Goal: Obtain resource: Download file/media

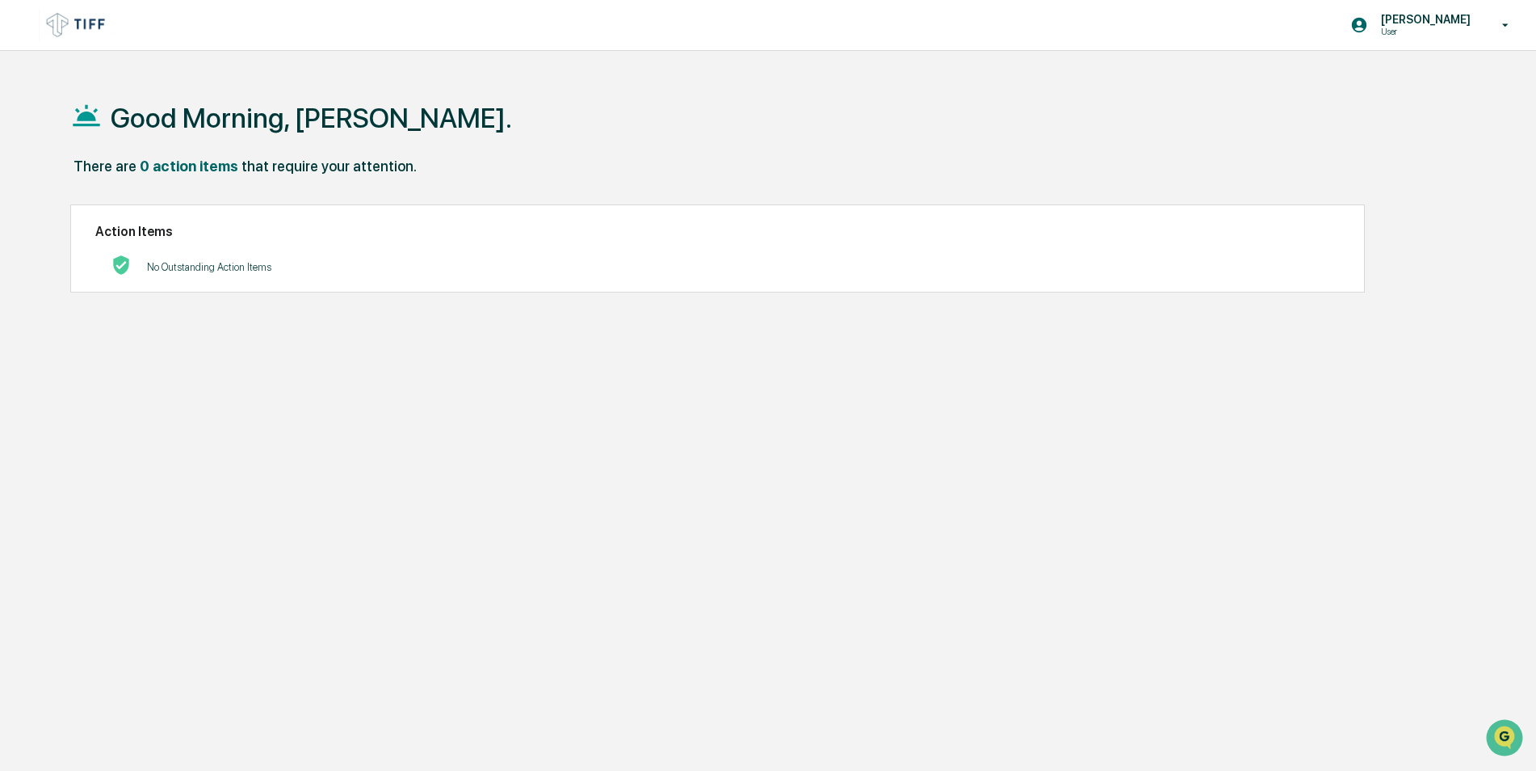
click at [85, 19] on img at bounding box center [78, 24] width 78 height 31
click at [792, 113] on div "Good Morning, [PERSON_NAME]." at bounding box center [761, 117] width 1383 height 81
click at [1494, 23] on icon at bounding box center [1506, 25] width 28 height 15
click at [1409, 85] on li "Switch to Admin view..." at bounding box center [1418, 82] width 226 height 30
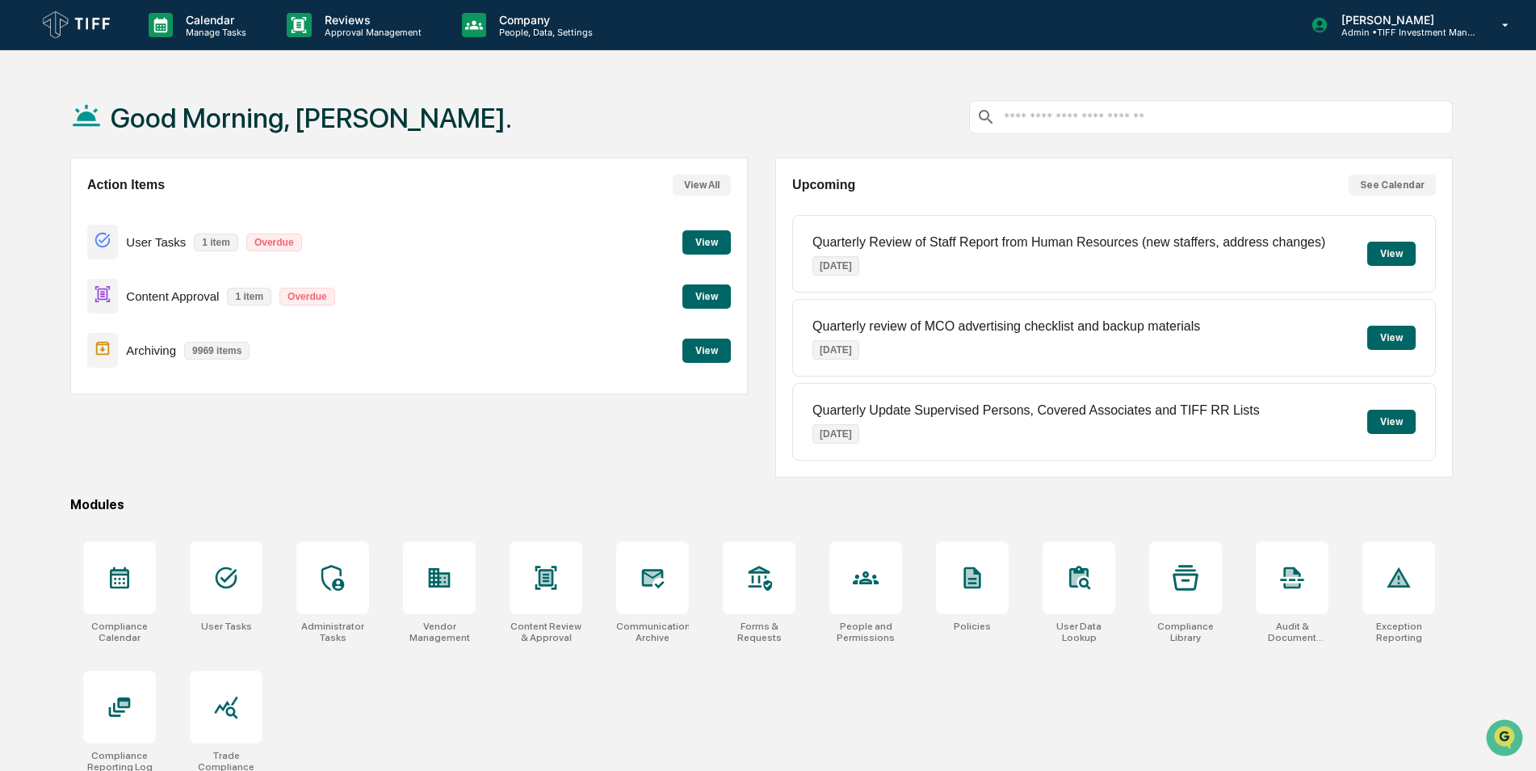
click at [698, 292] on button "View" at bounding box center [706, 296] width 48 height 24
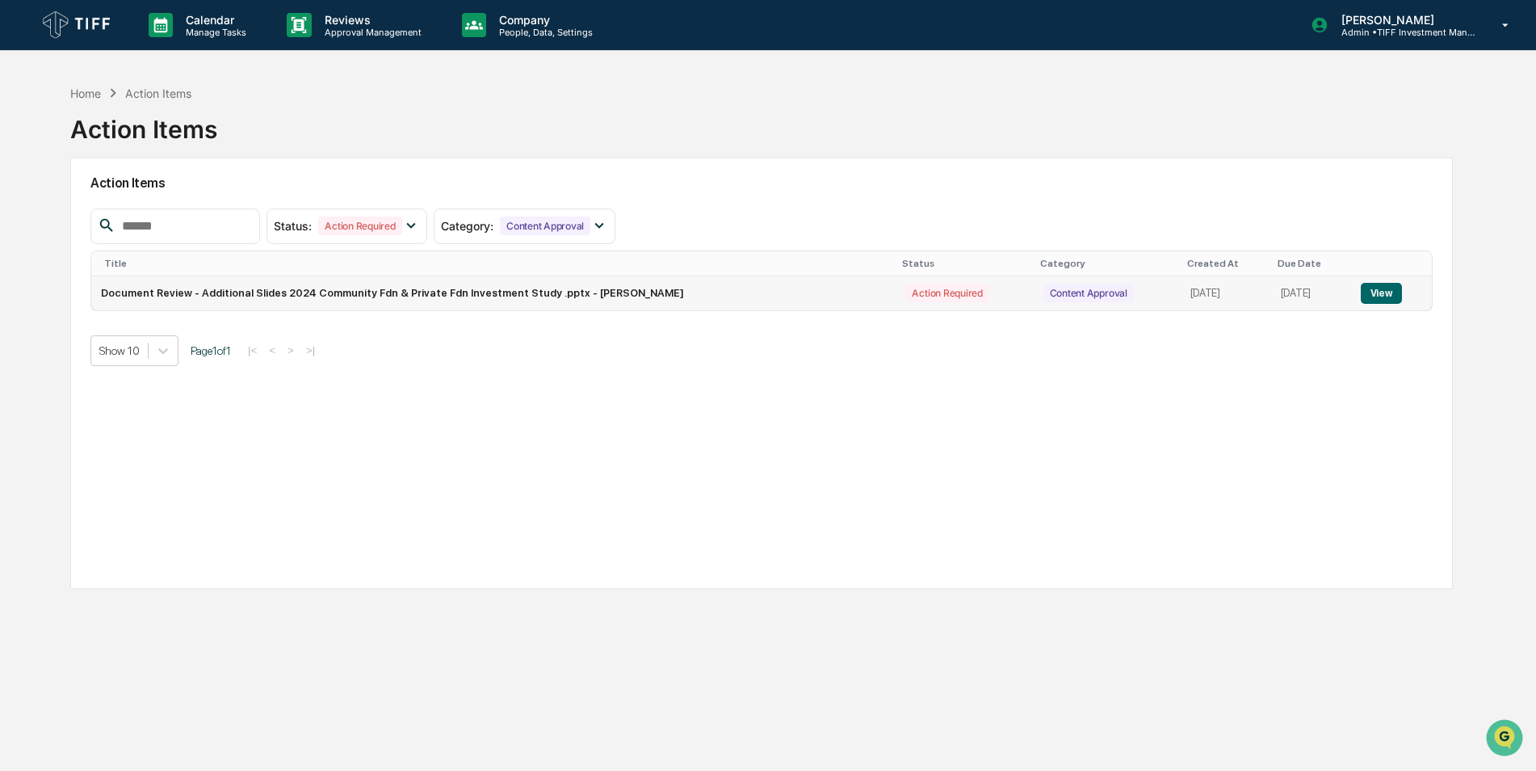
click at [1386, 290] on button "View" at bounding box center [1381, 293] width 41 height 21
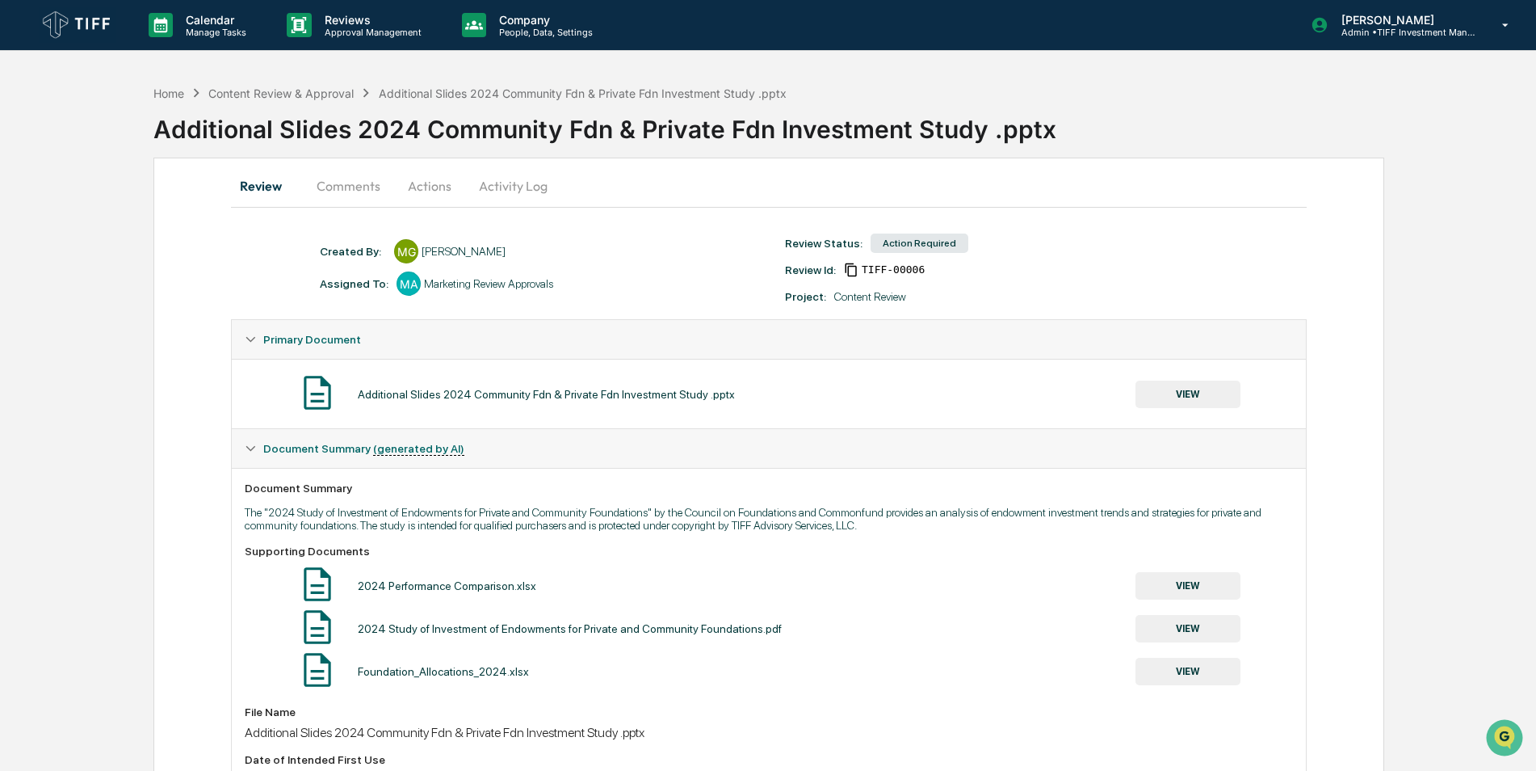
click at [1204, 397] on button "VIEW" at bounding box center [1188, 393] width 105 height 27
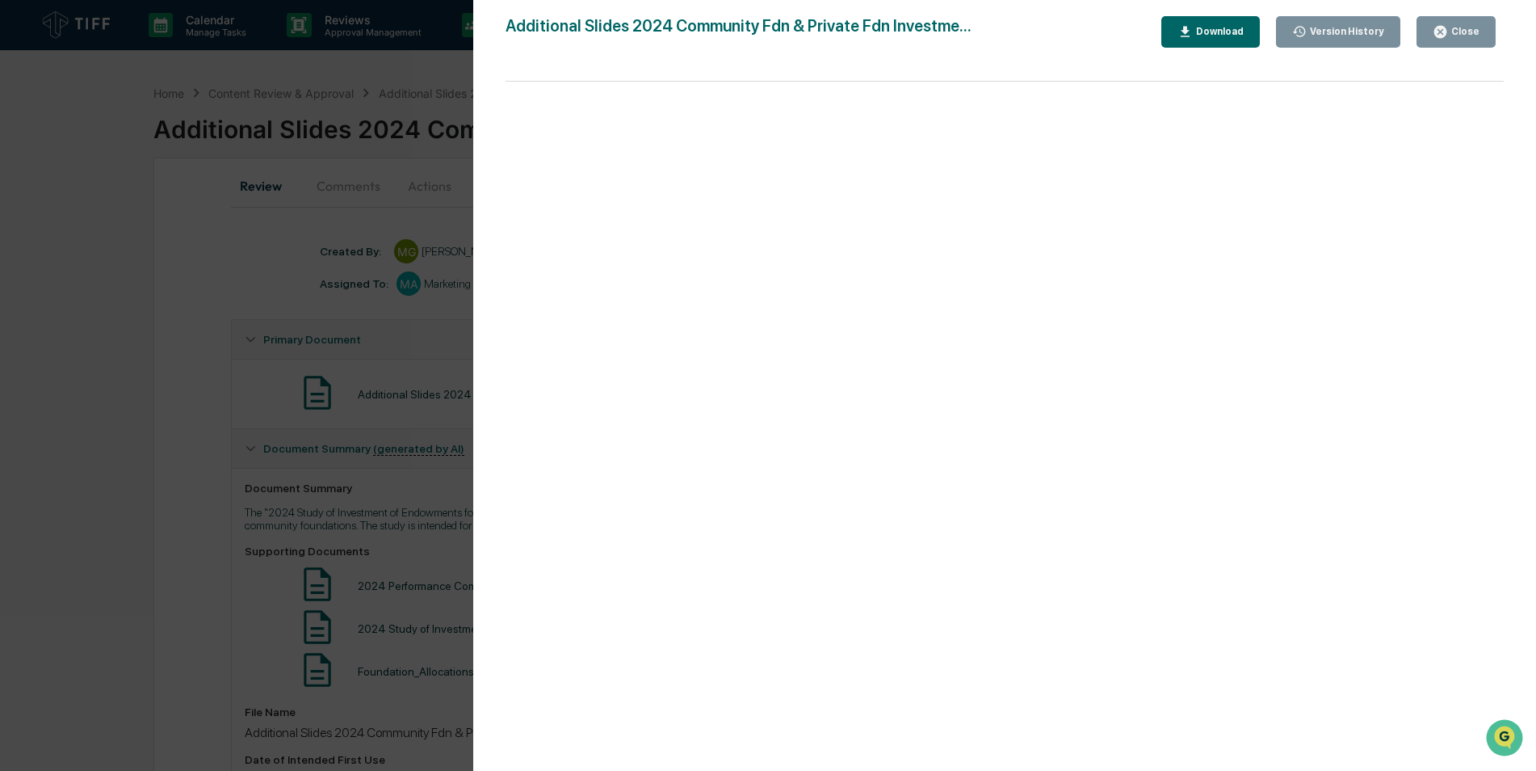
click at [1218, 38] on div "Download" at bounding box center [1211, 31] width 66 height 15
click at [148, 248] on div "Version History [DATE] 05:57 PM [PERSON_NAME] Additional Slides 2024 Community …" at bounding box center [768, 385] width 1536 height 771
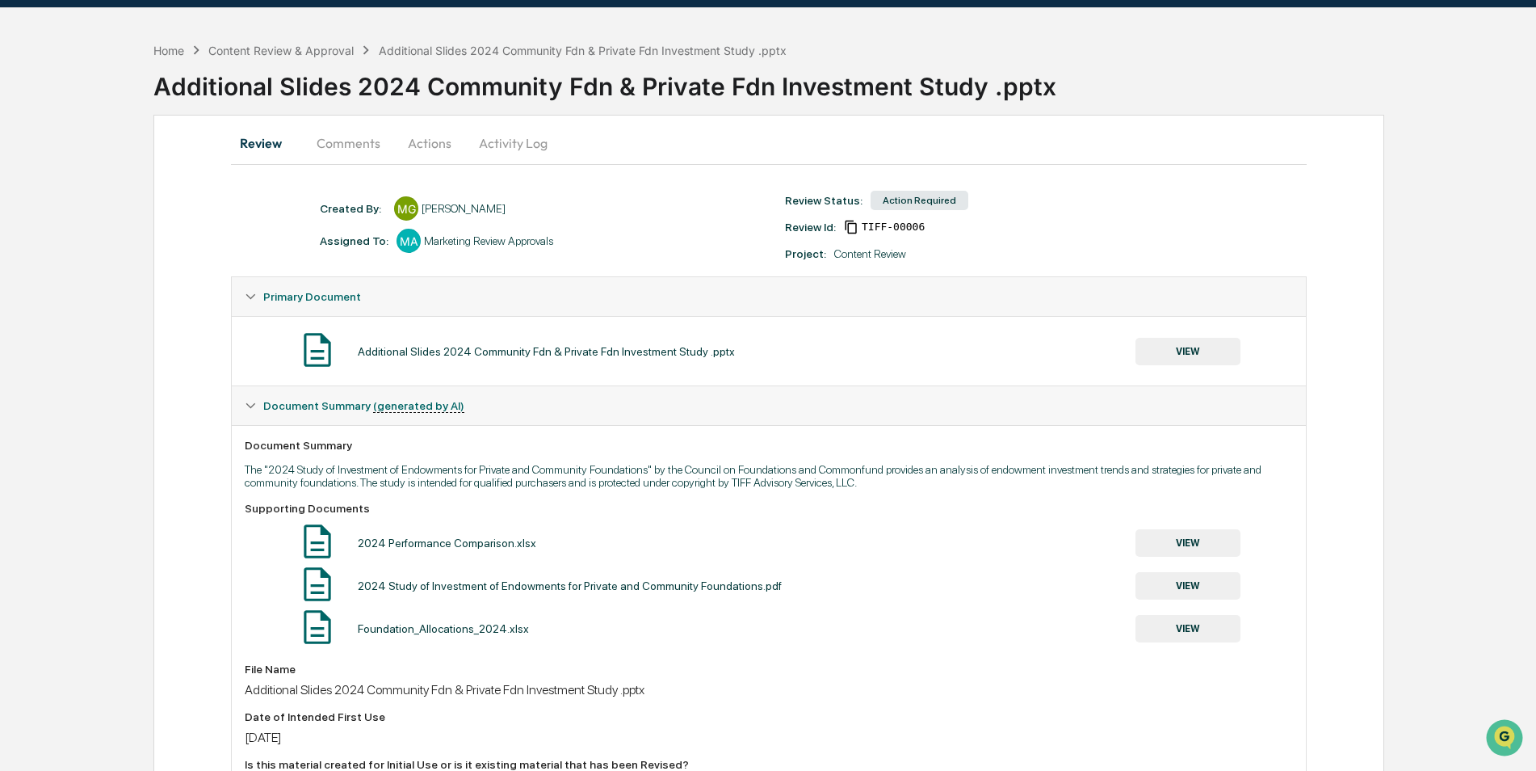
scroll to position [162, 0]
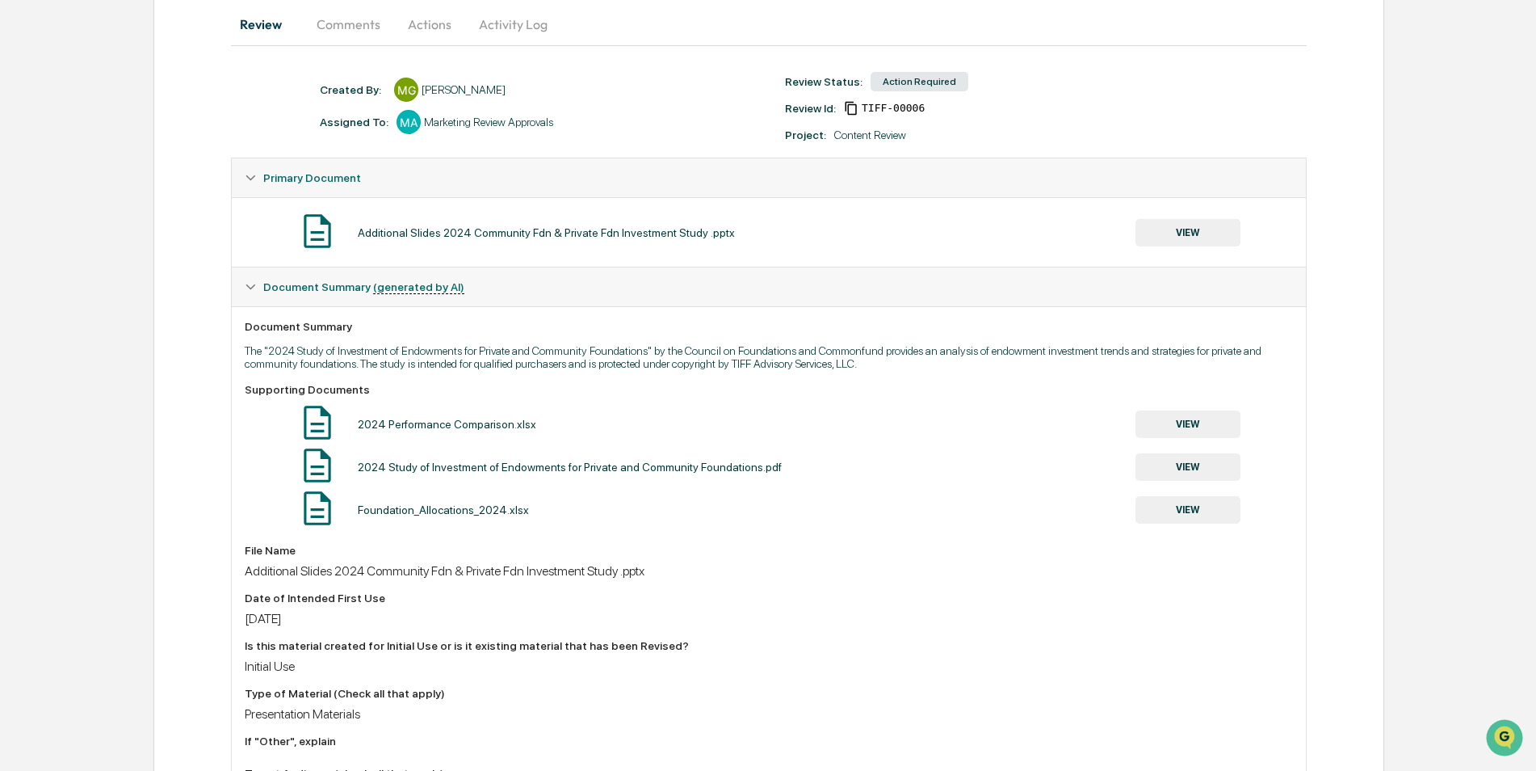
click at [1188, 429] on button "VIEW" at bounding box center [1188, 423] width 105 height 27
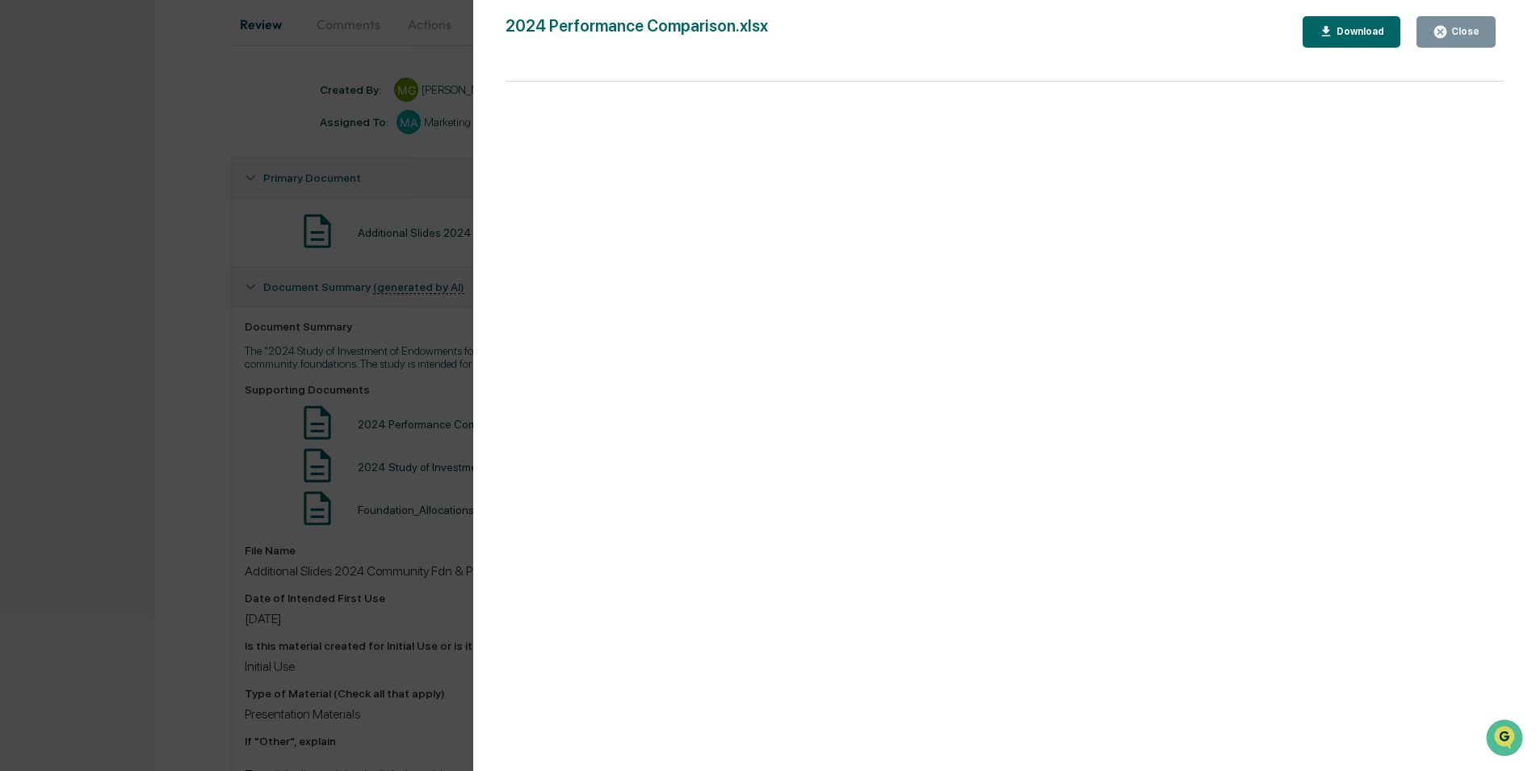
click at [1334, 39] on icon "button" at bounding box center [1326, 31] width 15 height 15
click at [155, 372] on div "Version History [DATE] 05:57 PM [PERSON_NAME] 2024 Performance Comparison.xlsx …" at bounding box center [768, 385] width 1536 height 771
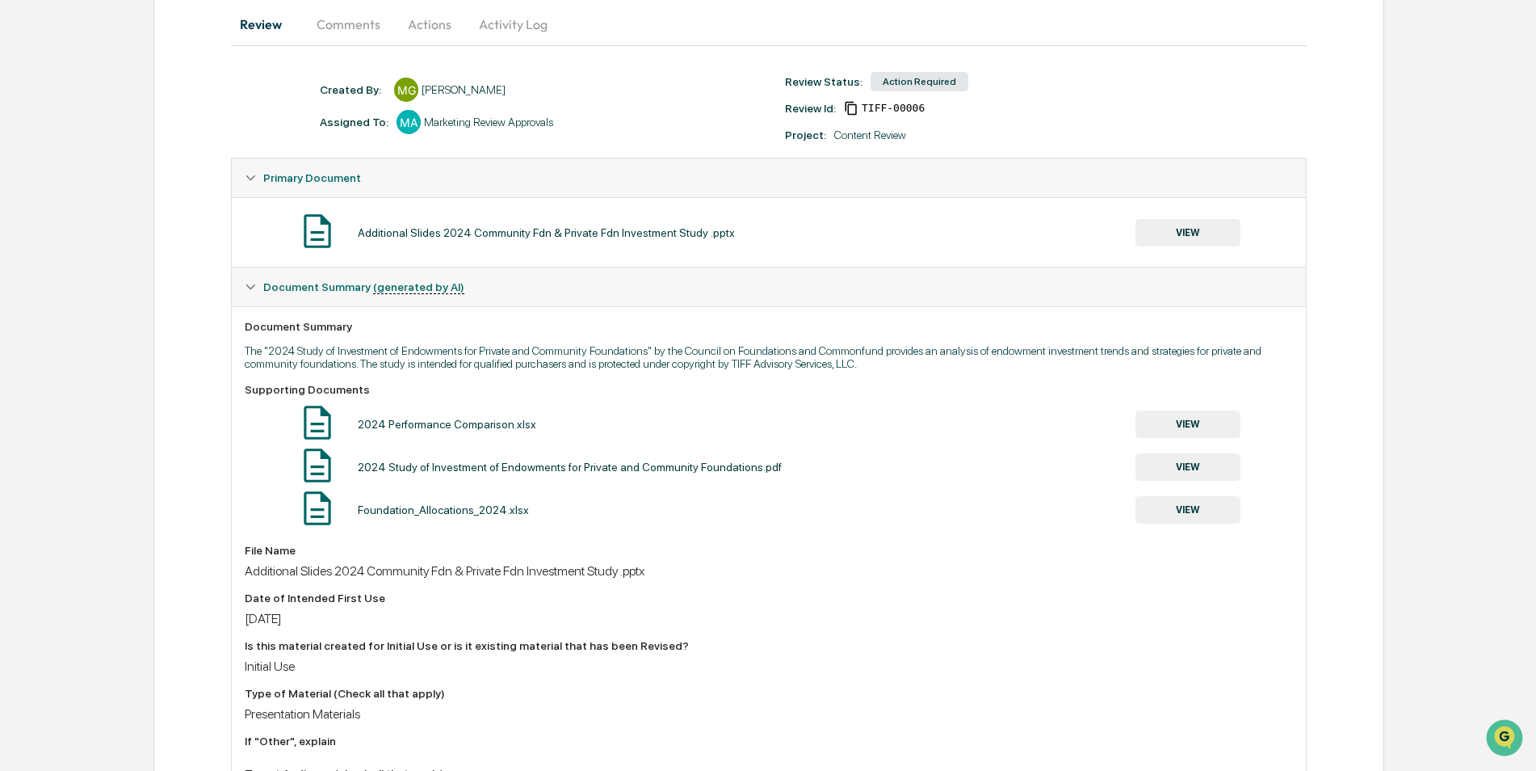
click at [1174, 471] on button "VIEW" at bounding box center [1188, 466] width 105 height 27
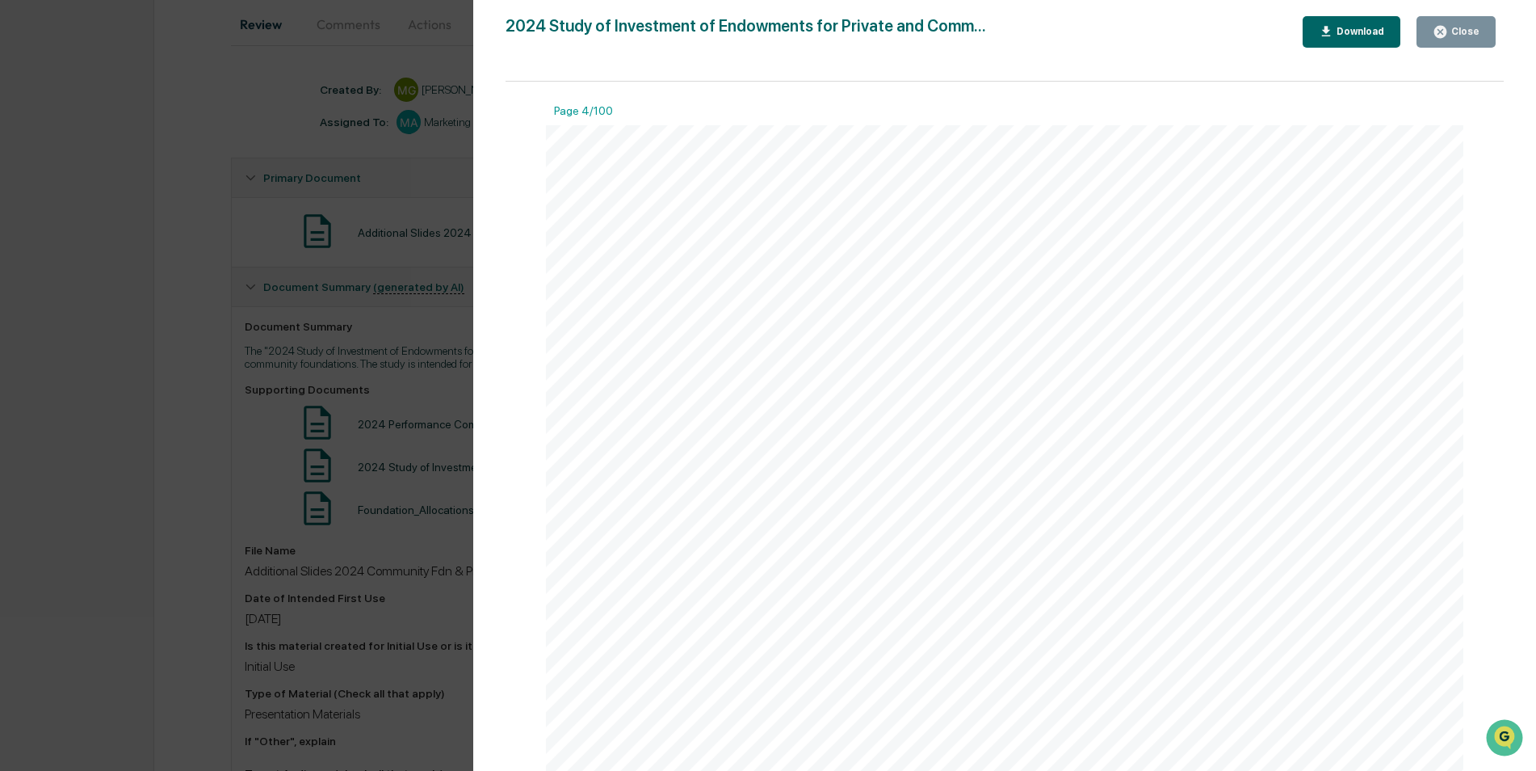
scroll to position [4200, 0]
click at [1342, 31] on div "Download" at bounding box center [1358, 31] width 51 height 11
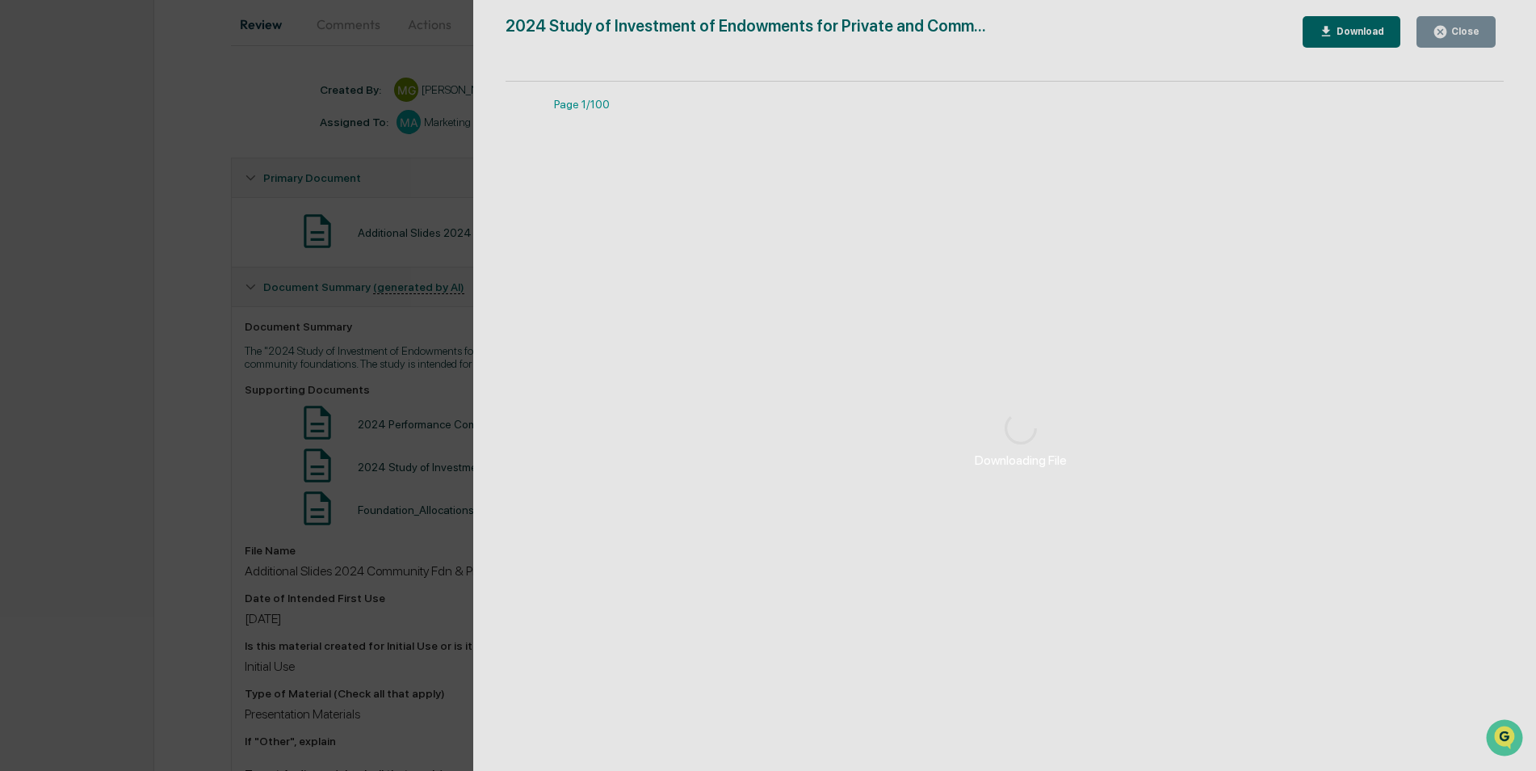
click at [294, 338] on div "Downloading File Version History [DATE] 05:57 PM [PERSON_NAME] 2024 Study of In…" at bounding box center [768, 385] width 1536 height 771
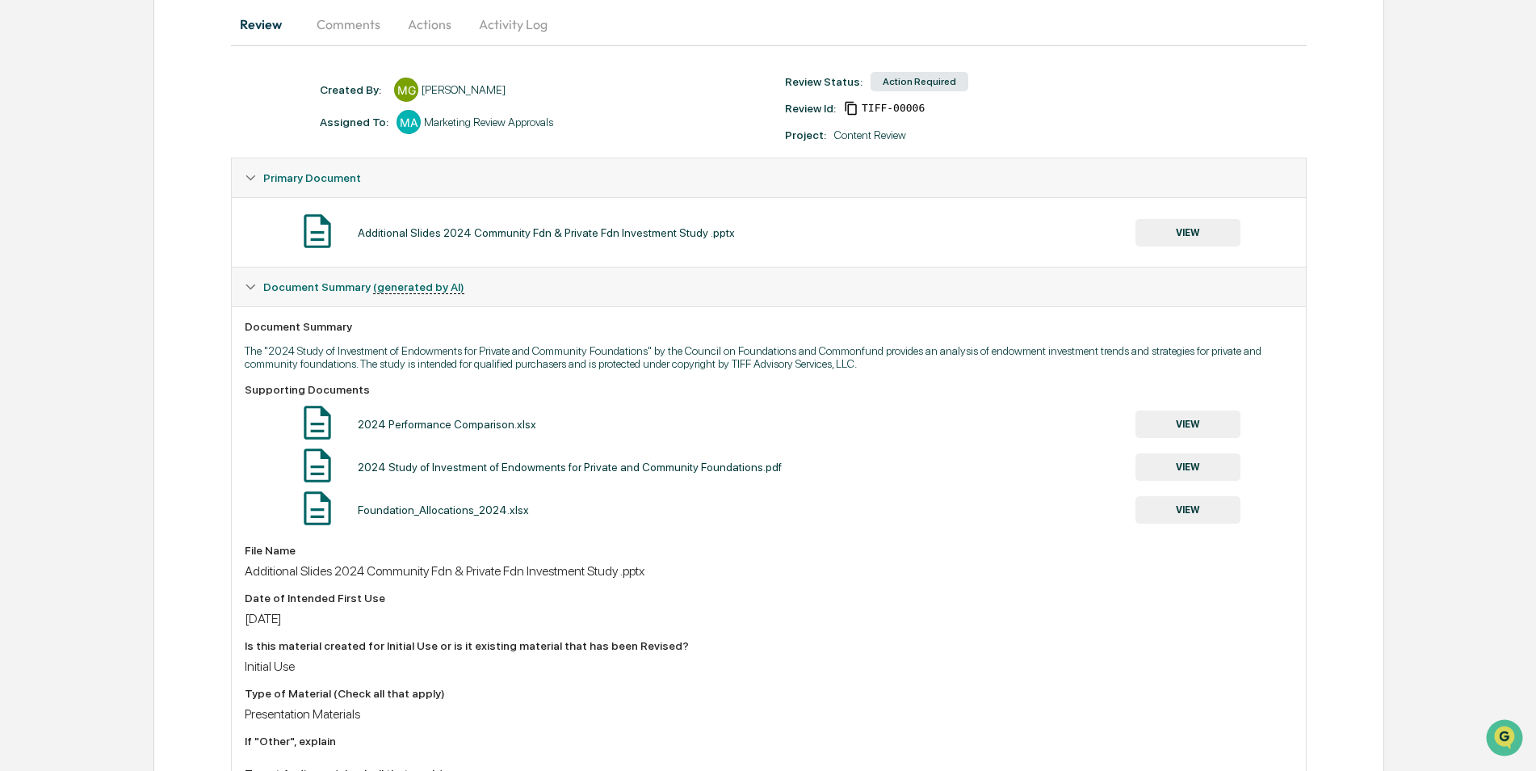
click at [1197, 506] on button "VIEW" at bounding box center [1188, 509] width 105 height 27
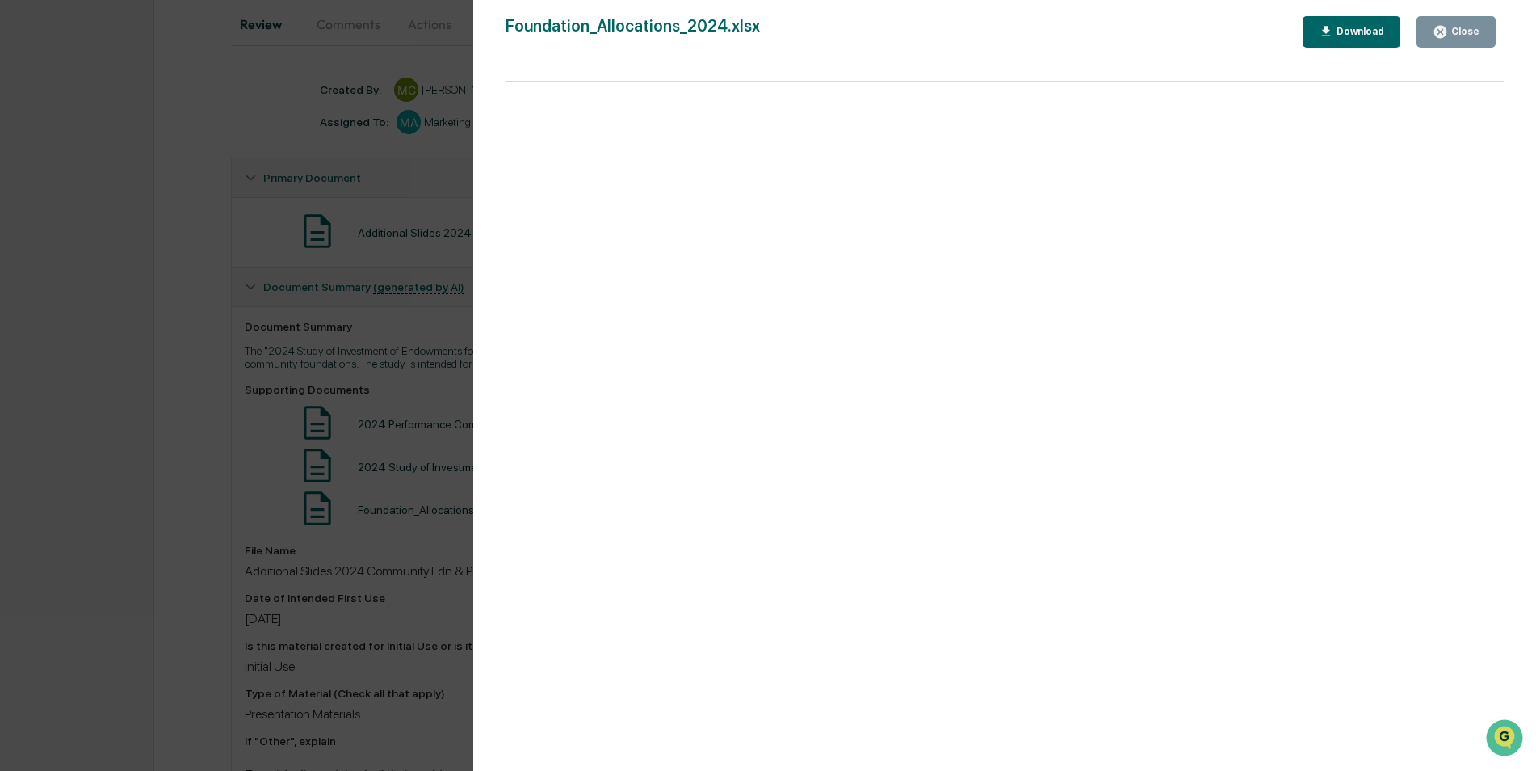
click at [1349, 29] on div "Download" at bounding box center [1358, 31] width 51 height 11
click at [357, 311] on div "Version History [DATE] 05:57 PM [PERSON_NAME] Foundation_Allocations_2024.xlsx …" at bounding box center [768, 385] width 1536 height 771
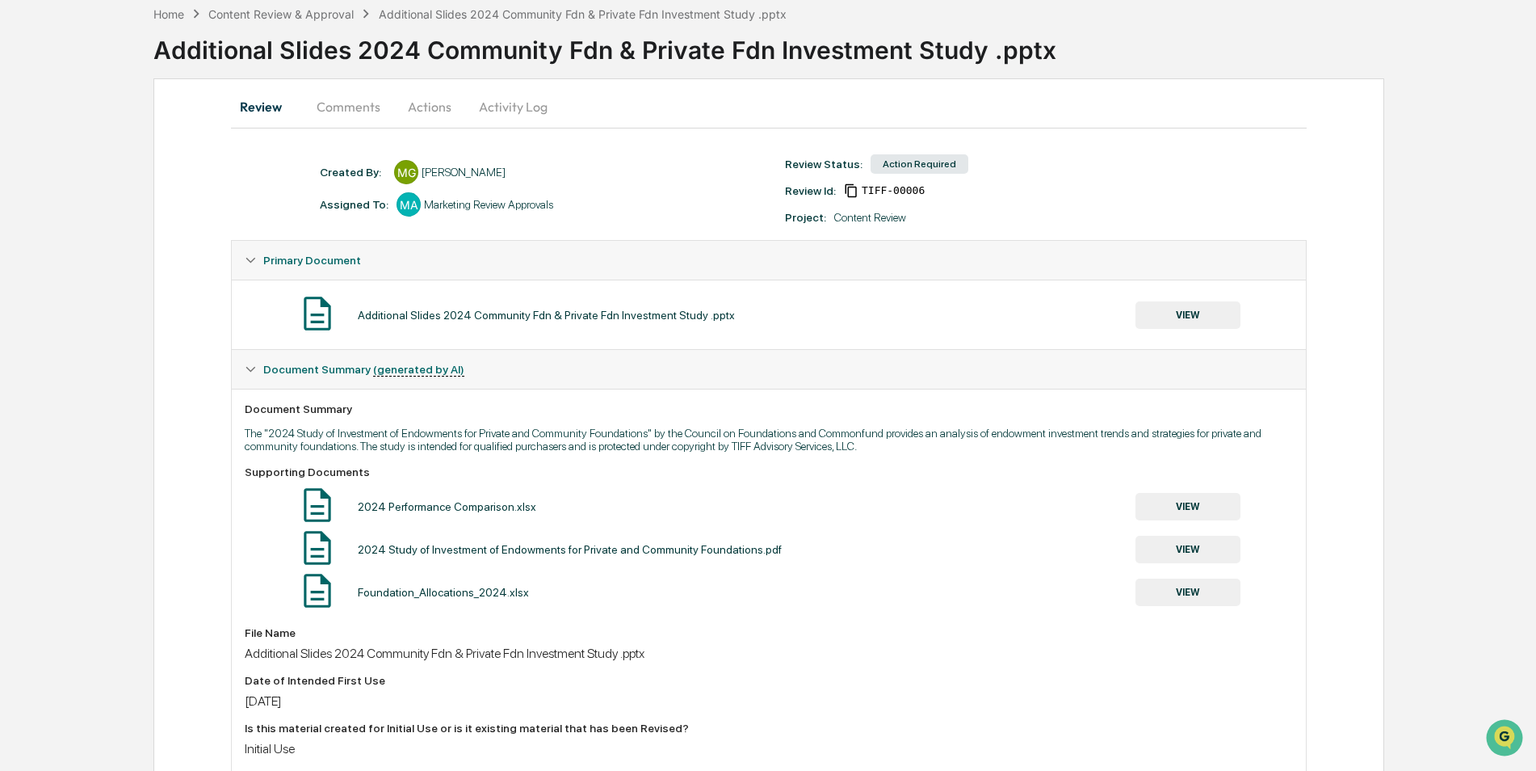
scroll to position [0, 0]
